Goal: Task Accomplishment & Management: Use online tool/utility

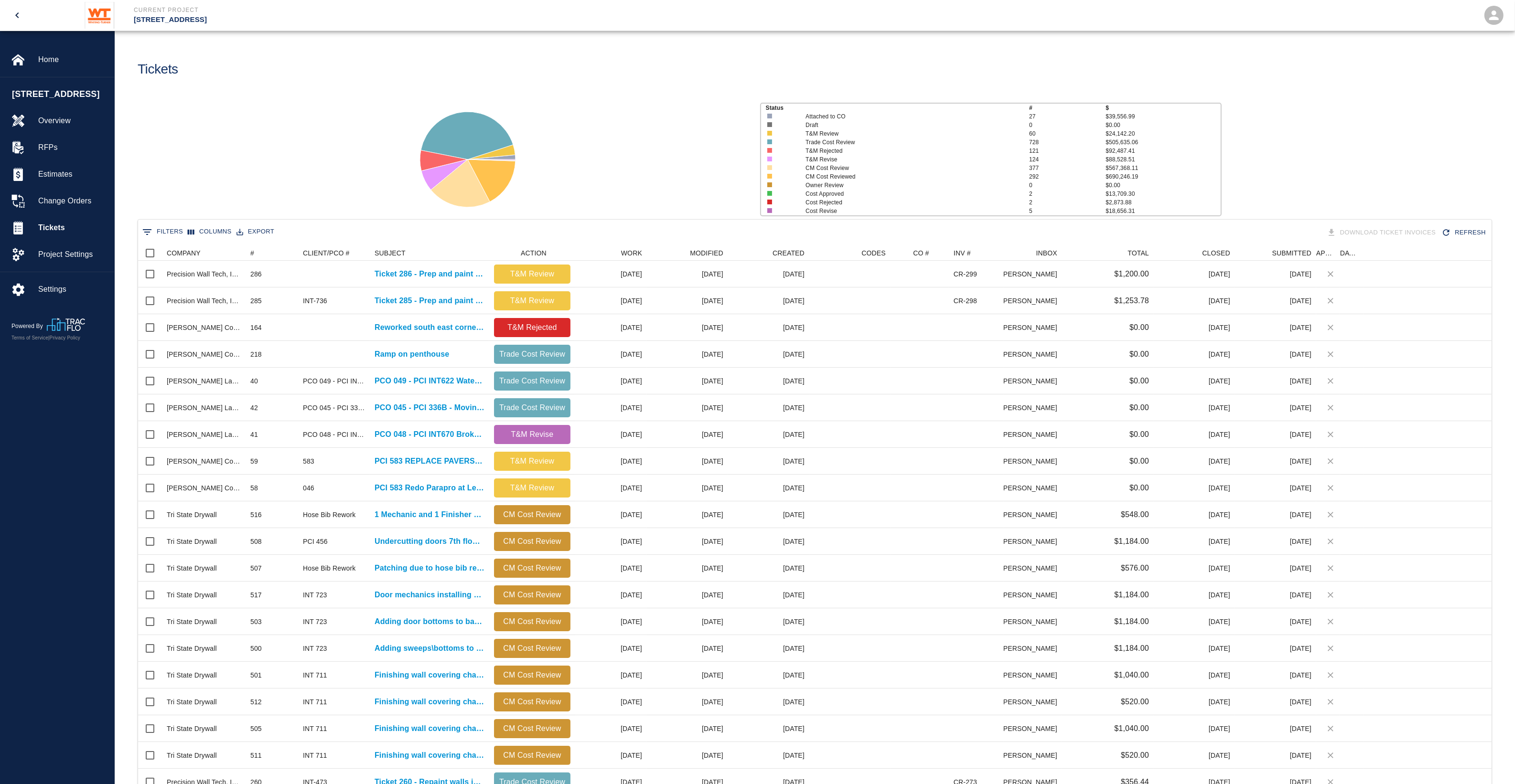
click at [199, 232] on button "Columns" at bounding box center [210, 232] width 49 height 15
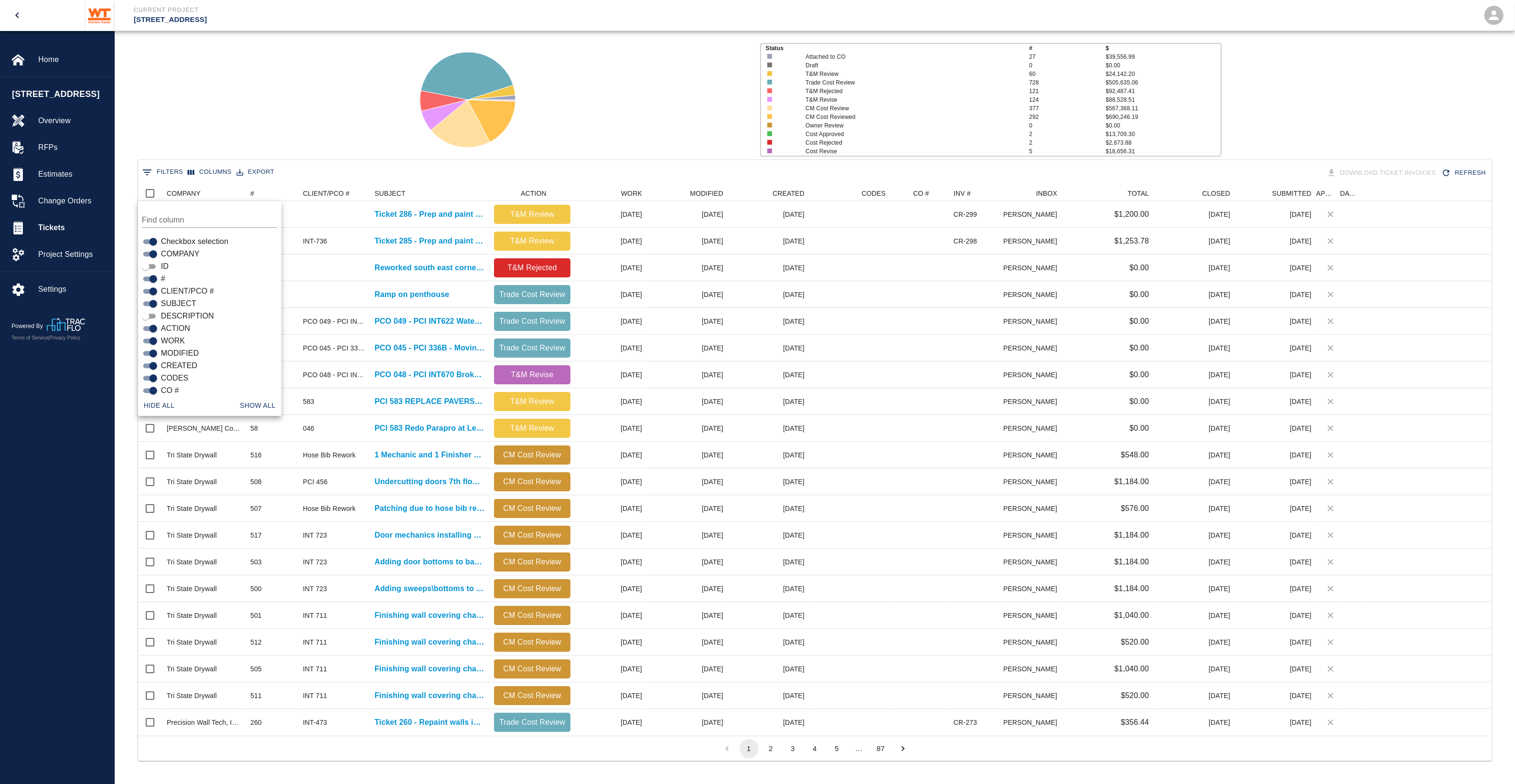
click at [180, 313] on span "DESCRIPTION" at bounding box center [187, 316] width 53 height 11
click at [163, 313] on input "DESCRIPTION" at bounding box center [146, 316] width 35 height 11
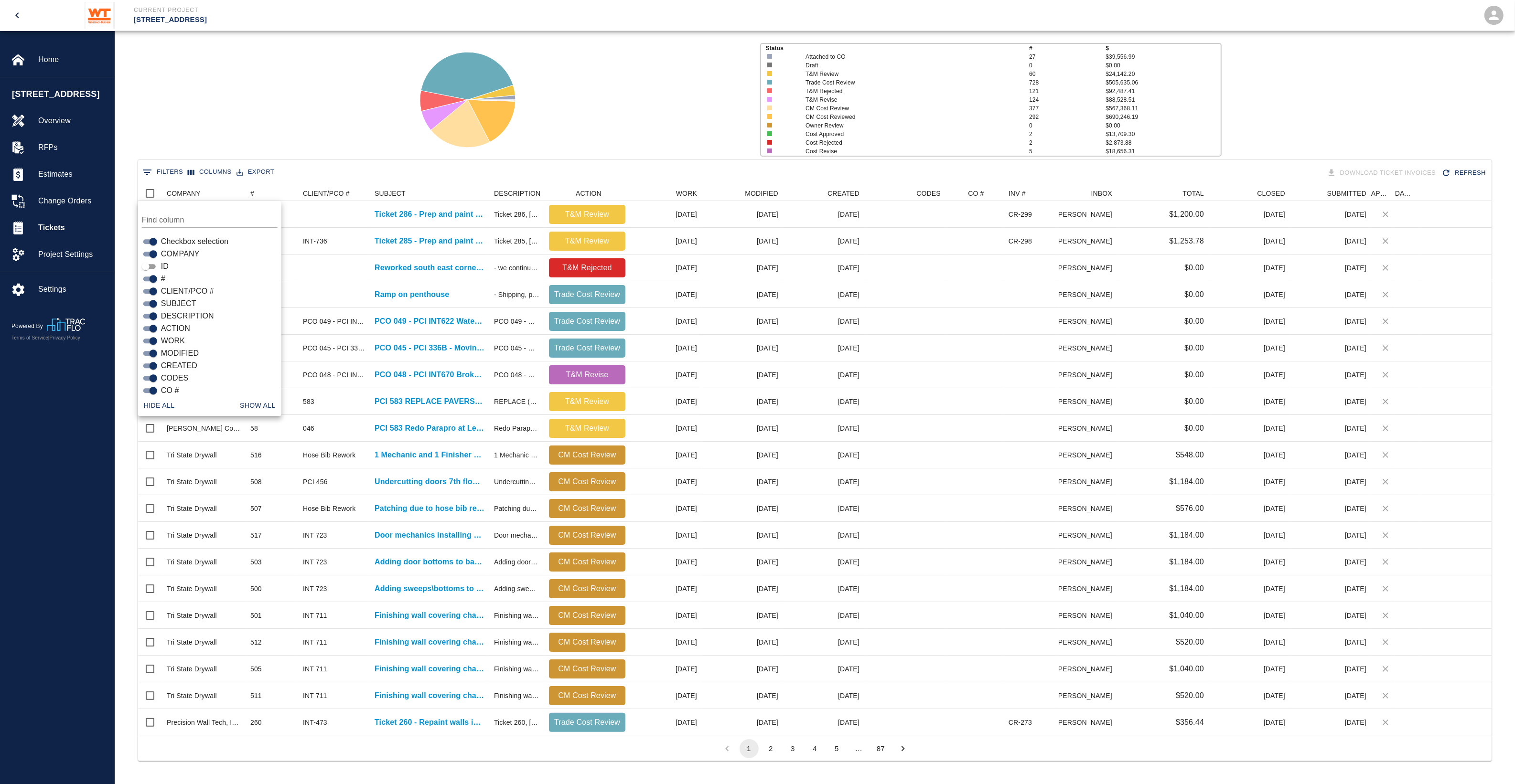
click at [179, 313] on span "DESCRIPTION" at bounding box center [187, 316] width 53 height 11
click at [170, 313] on input "DESCRIPTION" at bounding box center [153, 316] width 35 height 11
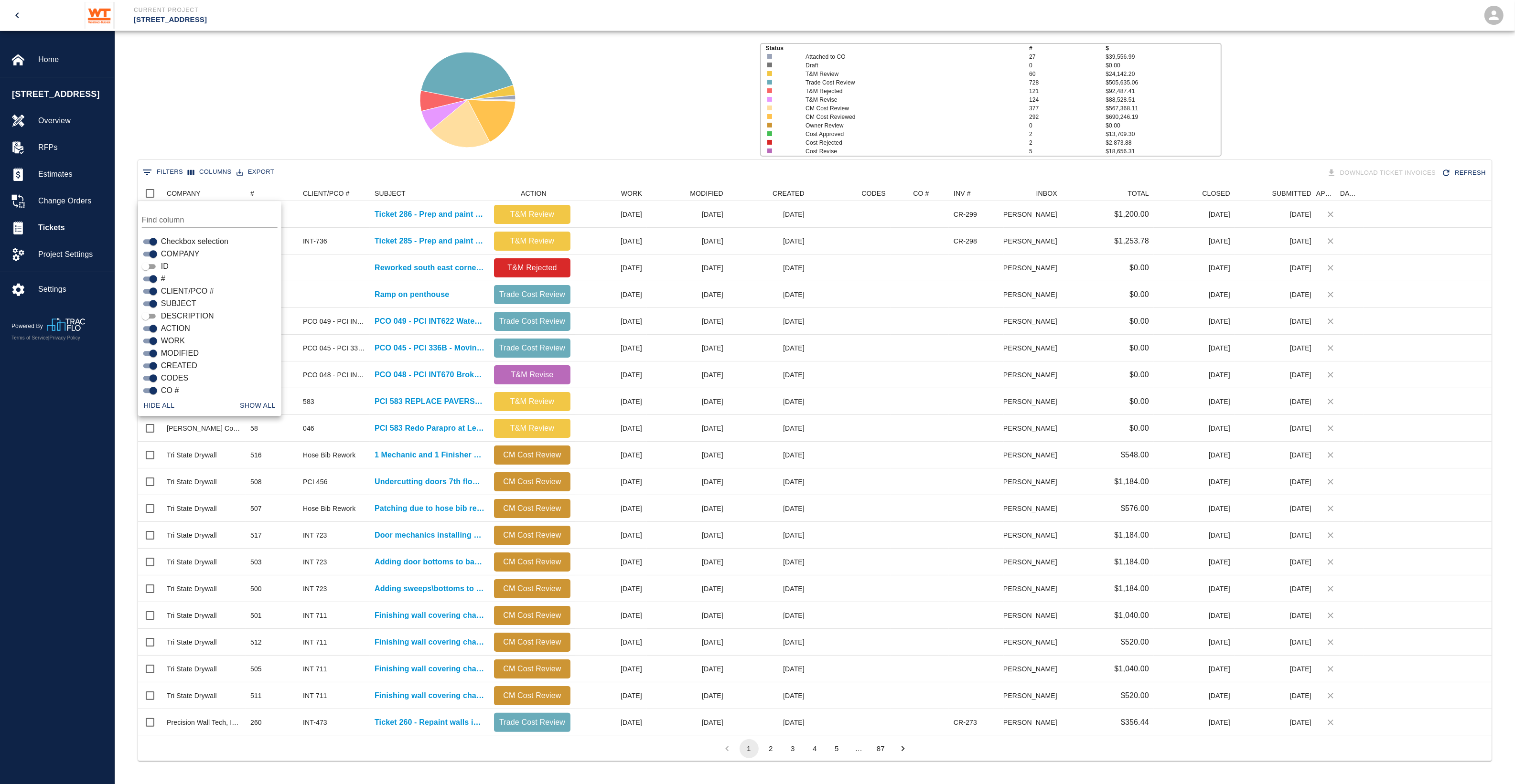
click at [179, 313] on span "DESCRIPTION" at bounding box center [187, 316] width 53 height 11
click at [163, 313] on input "DESCRIPTION" at bounding box center [146, 316] width 35 height 11
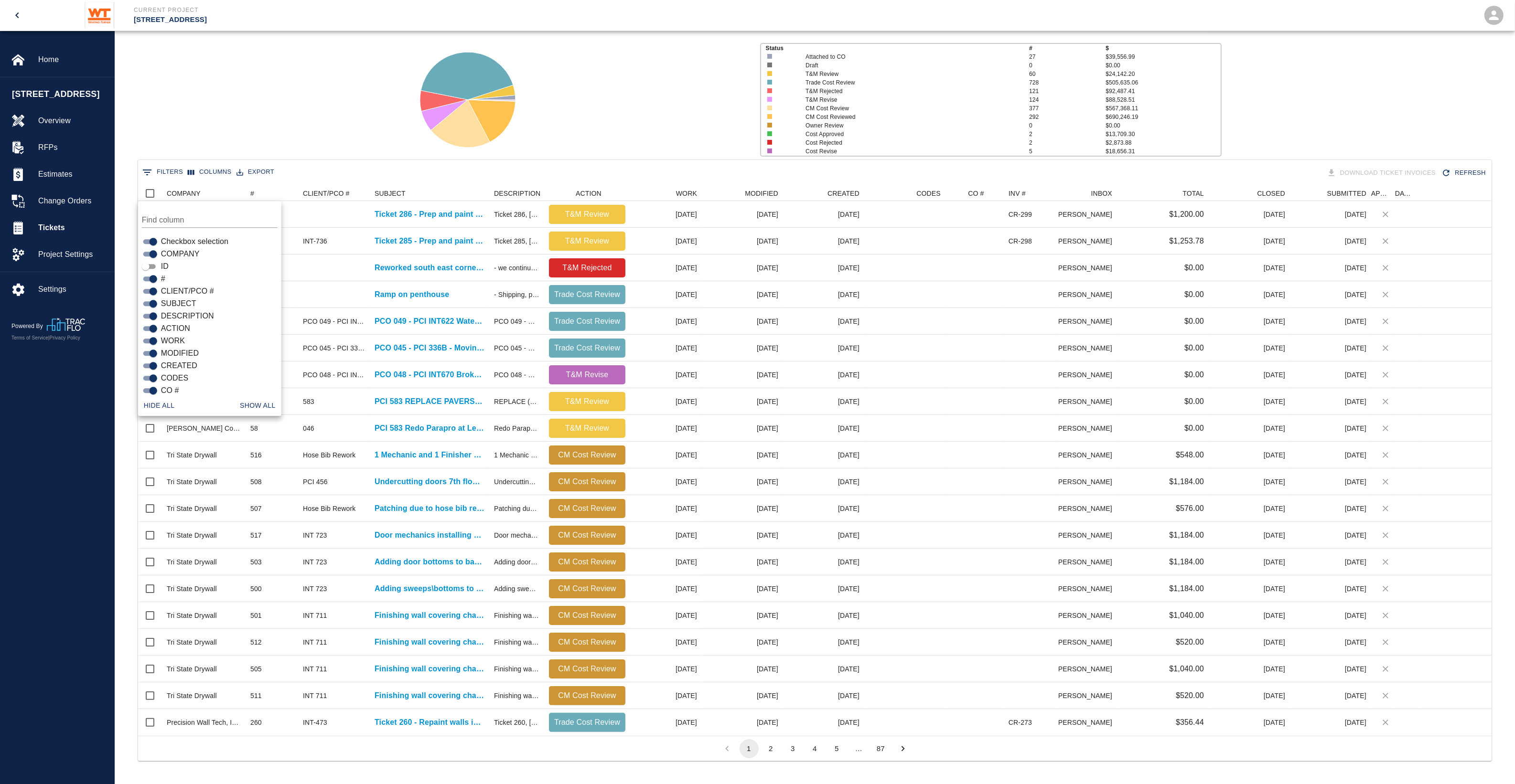
click at [179, 313] on span "DESCRIPTION" at bounding box center [187, 316] width 53 height 11
click at [170, 313] on input "DESCRIPTION" at bounding box center [153, 316] width 35 height 11
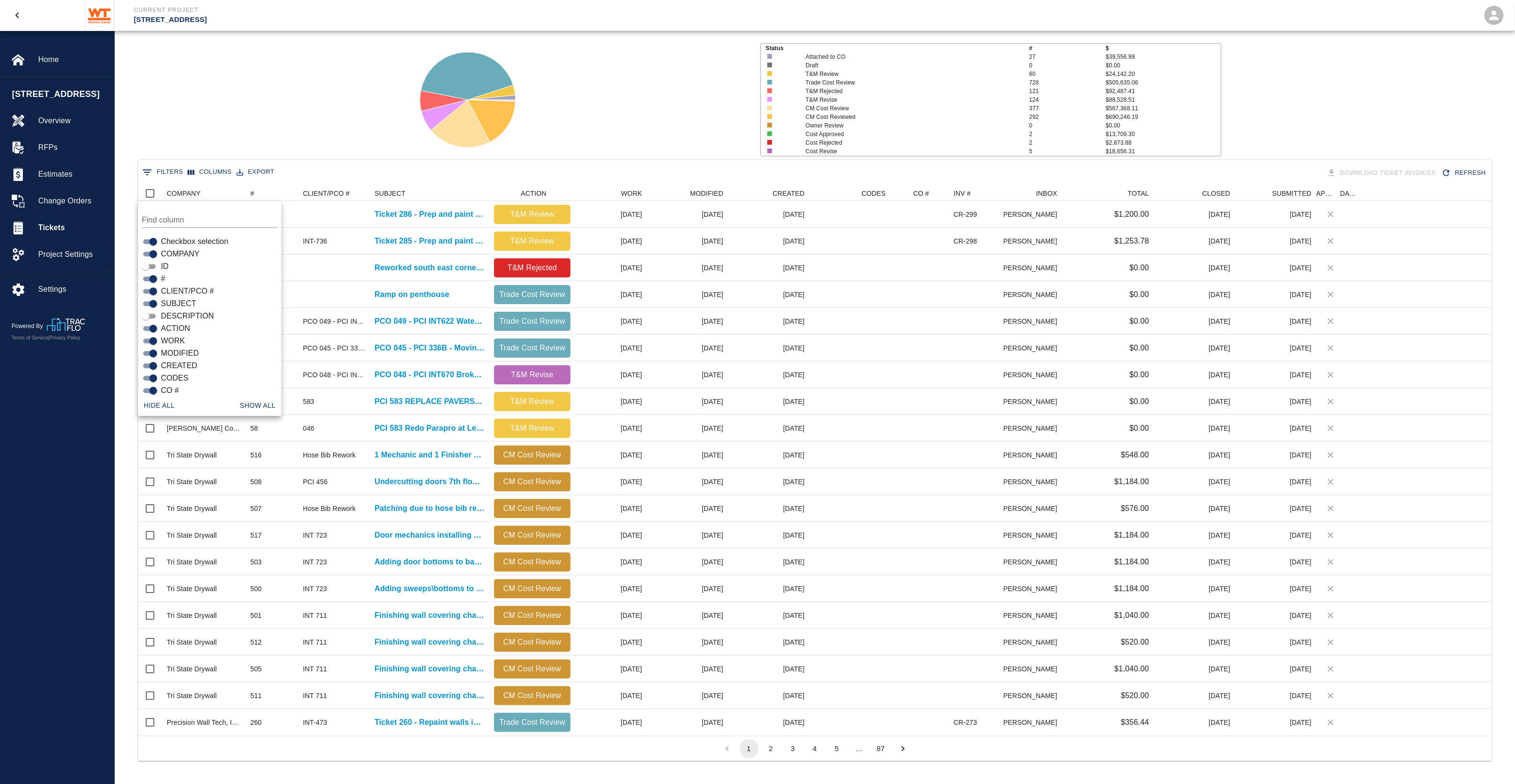
click at [179, 313] on span "DESCRIPTION" at bounding box center [187, 316] width 53 height 11
click at [163, 313] on input "DESCRIPTION" at bounding box center [146, 316] width 35 height 11
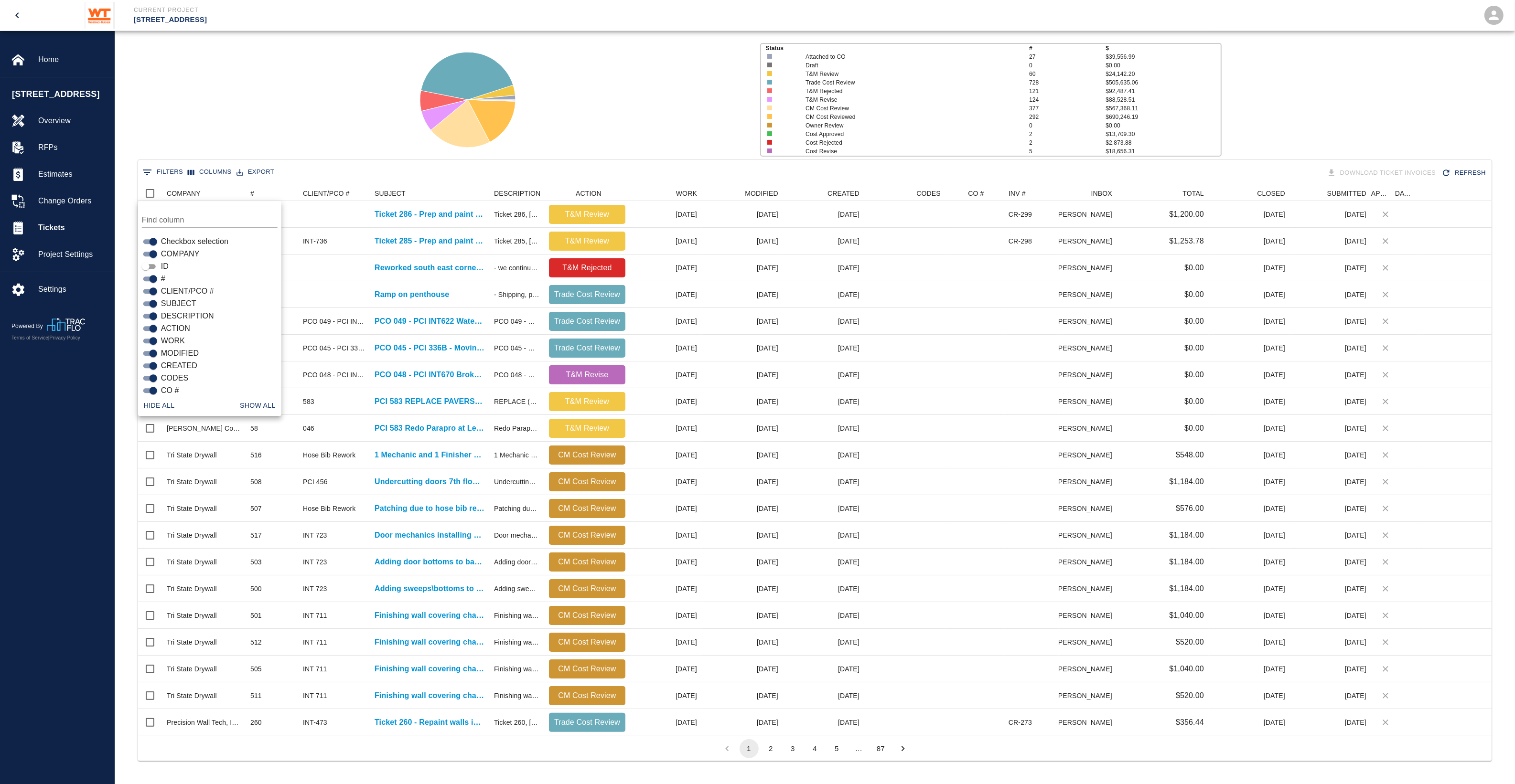
click at [179, 313] on span "DESCRIPTION" at bounding box center [187, 316] width 53 height 11
click at [170, 313] on input "DESCRIPTION" at bounding box center [153, 316] width 35 height 11
checkbox input "false"
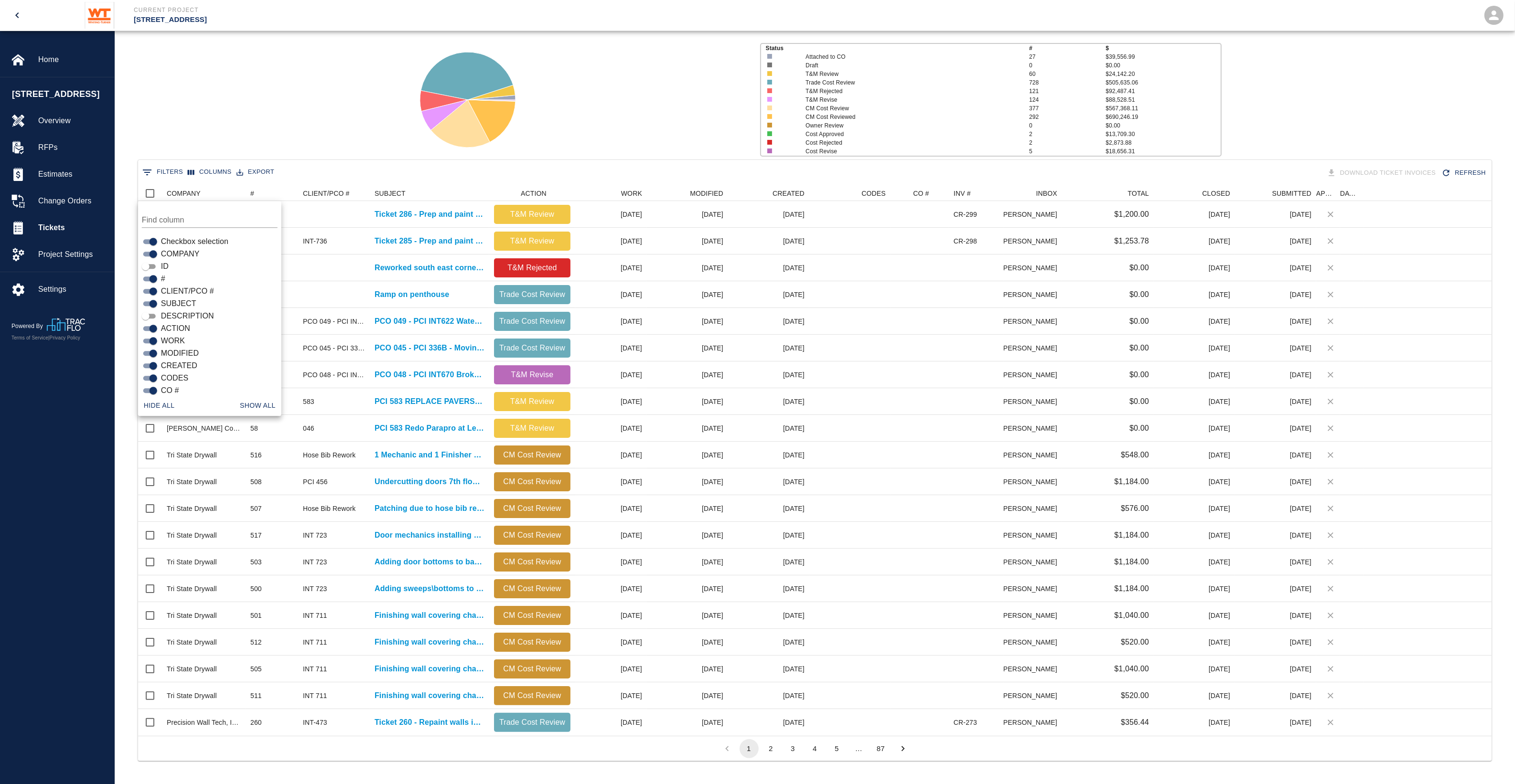
click at [161, 266] on span "ID" at bounding box center [165, 266] width 8 height 11
click at [160, 266] on input "ID" at bounding box center [146, 266] width 35 height 11
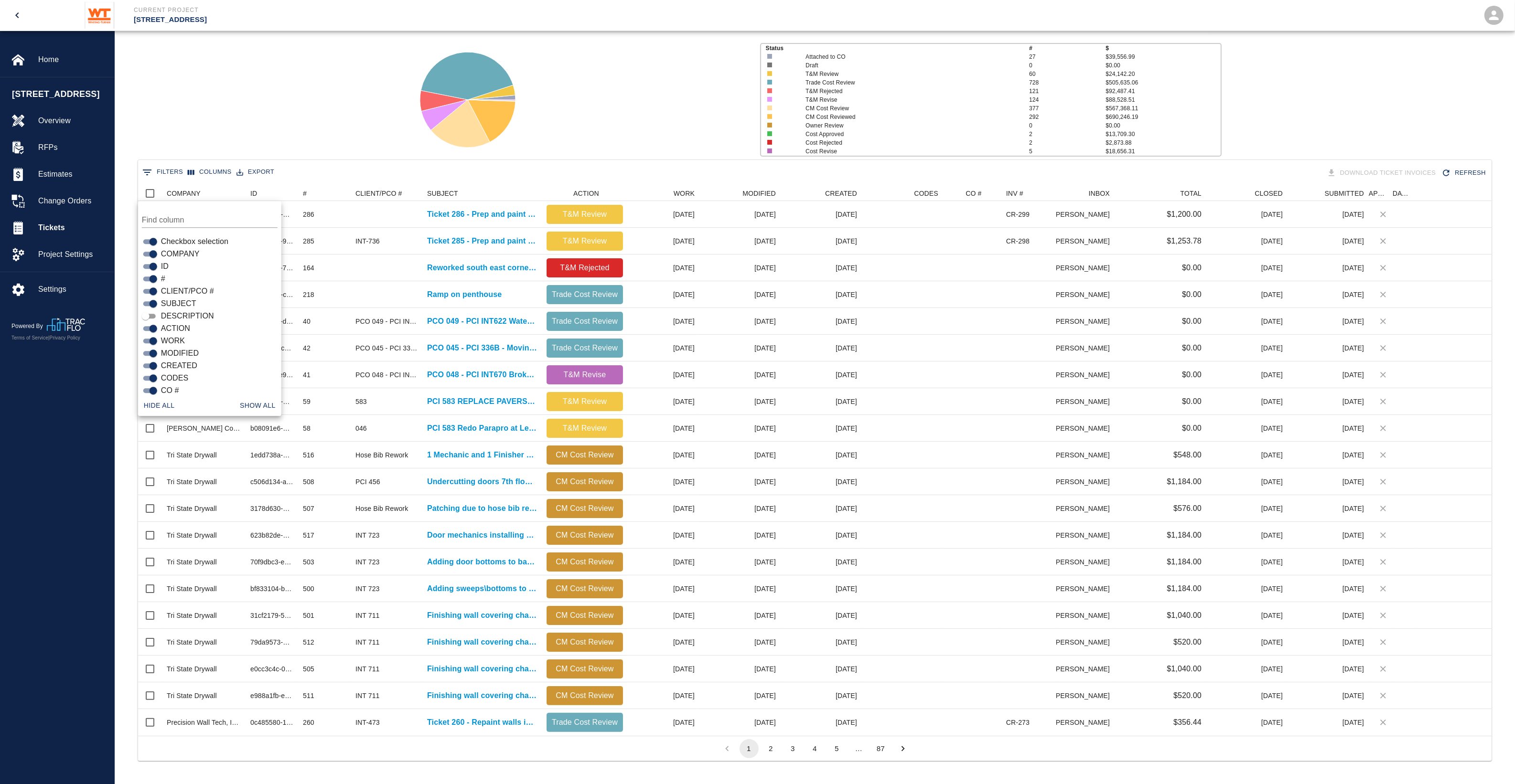
click at [161, 266] on span "ID" at bounding box center [165, 266] width 8 height 11
click at [160, 266] on input "ID" at bounding box center [153, 266] width 35 height 11
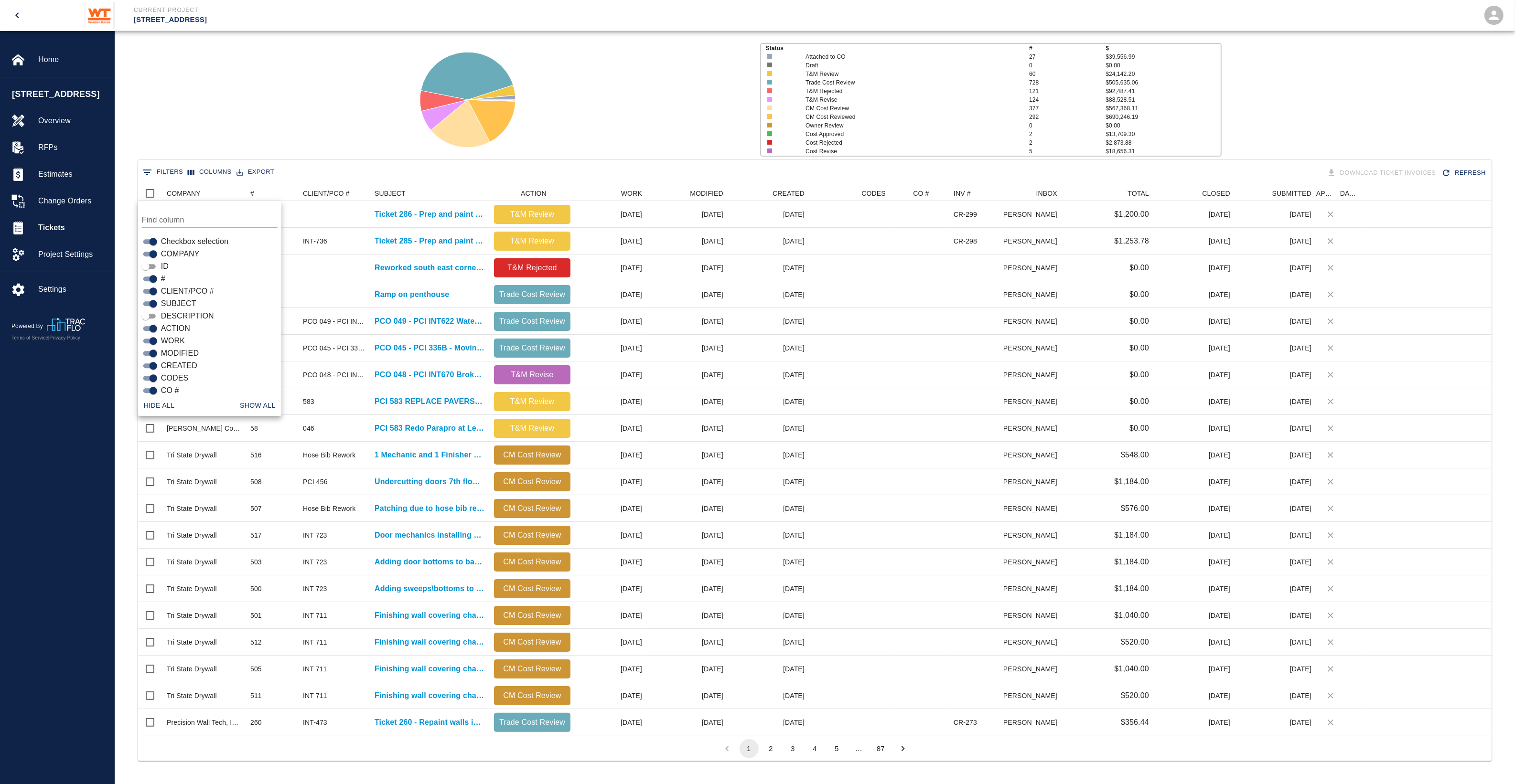
click at [161, 266] on span "ID" at bounding box center [165, 266] width 8 height 11
click at [160, 266] on input "ID" at bounding box center [146, 266] width 35 height 11
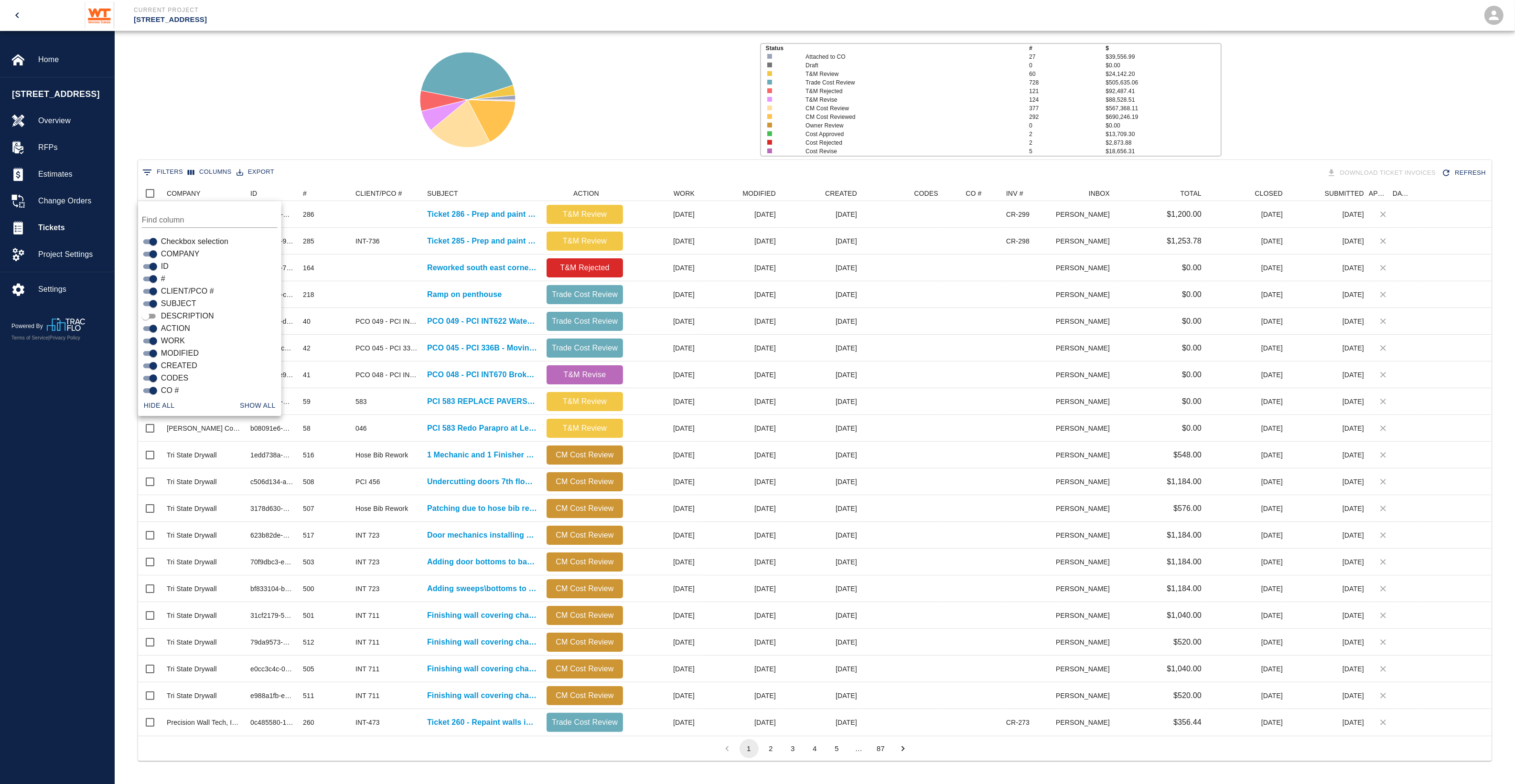
click at [161, 266] on span "ID" at bounding box center [165, 266] width 8 height 11
click at [160, 266] on input "ID" at bounding box center [153, 266] width 35 height 11
checkbox input "false"
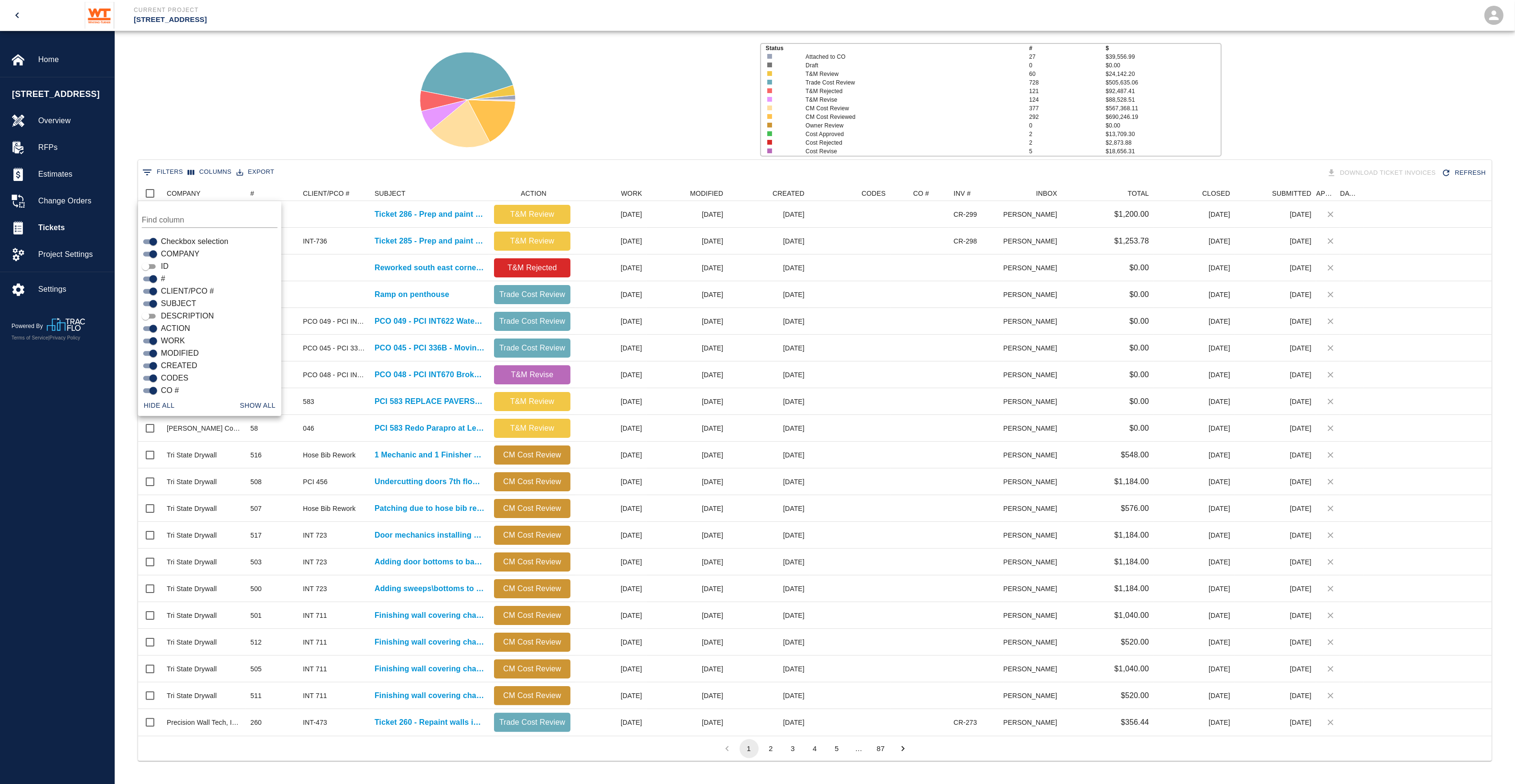
click at [262, 121] on div "Status # $ Attached to CO 27 $39,556.99 Draft 0 $0.00 T&M Review 60 $24,142.20 …" at bounding box center [811, 96] width 1408 height 127
click at [152, 171] on icon "Show filters" at bounding box center [147, 172] width 11 height 11
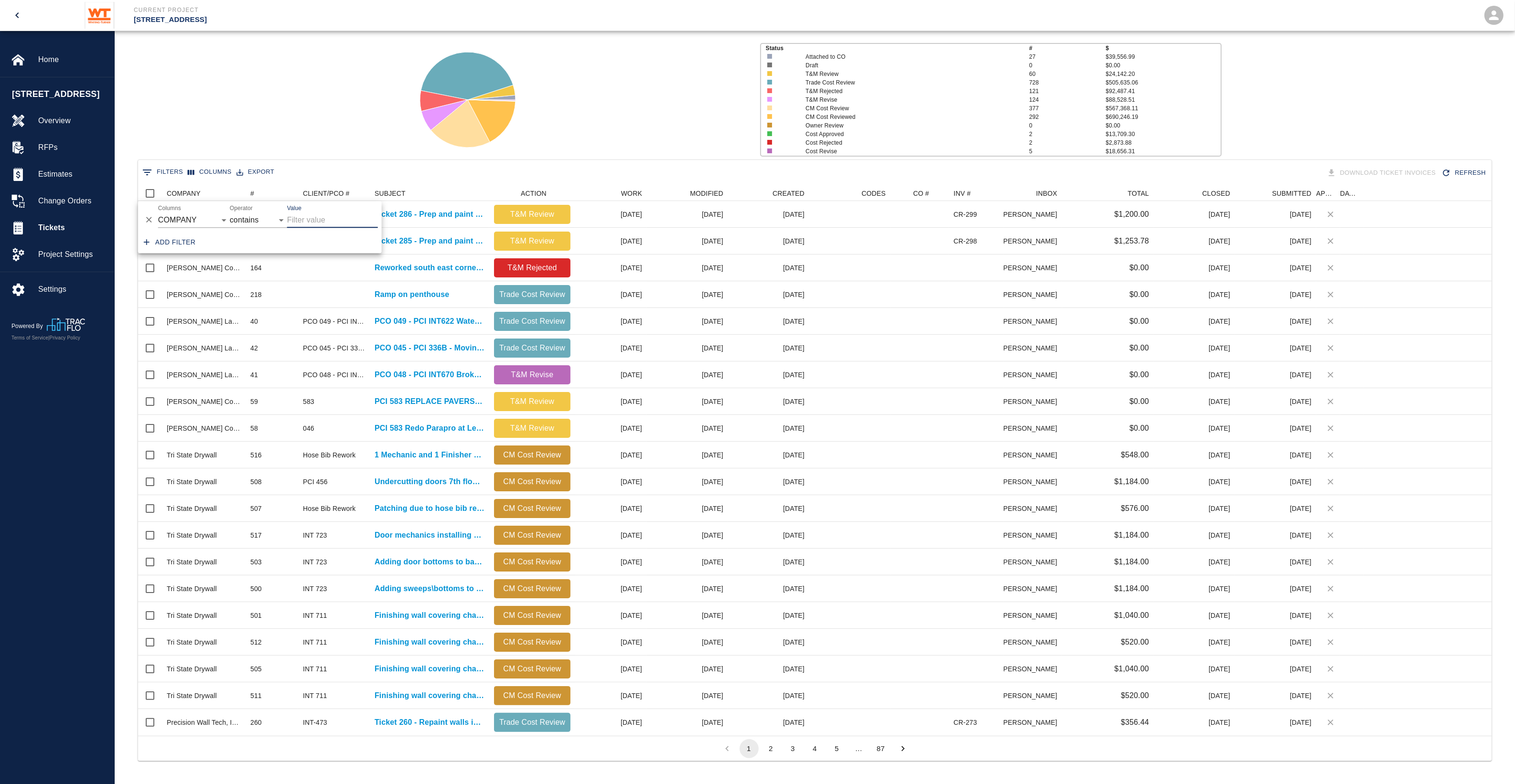
click at [248, 90] on div "Status # $ Attached to CO 27 $39,556.99 Draft 0 $0.00 T&M Review 60 $24,142.20 …" at bounding box center [811, 96] width 1408 height 127
click at [163, 176] on button "0 Filters" at bounding box center [163, 172] width 45 height 15
click at [168, 219] on select "COMPANY ID # CLIENT/PCO # SUBJECT DESCRIPTION ACTION WORK MODIFIED CREATED CODE…" at bounding box center [194, 220] width 72 height 15
click at [253, 85] on div "Status # $ Attached to CO 27 $39,556.99 Draft 0 $0.00 T&M Review 60 $24,142.20 …" at bounding box center [811, 96] width 1408 height 127
